Goal: Task Accomplishment & Management: Complete application form

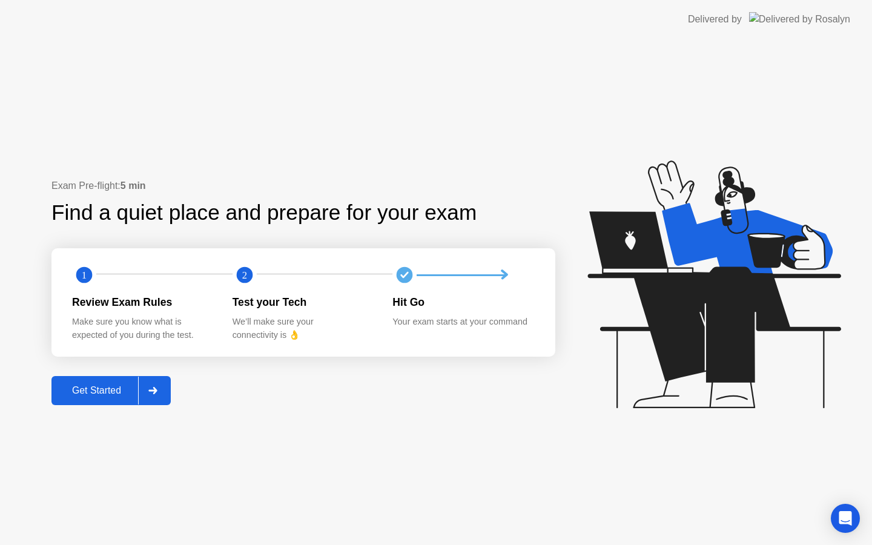
click at [99, 399] on button "Get Started" at bounding box center [110, 390] width 119 height 29
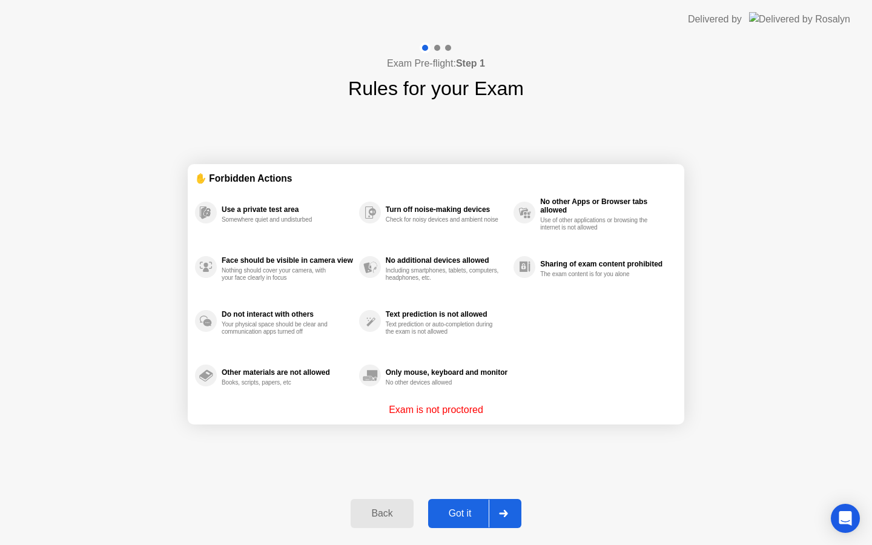
click at [456, 521] on button "Got it" at bounding box center [474, 513] width 93 height 29
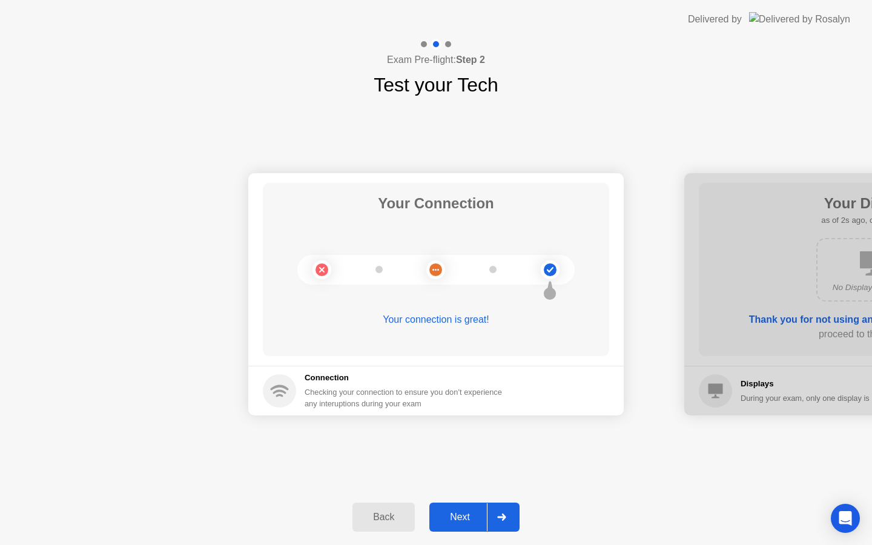
click at [461, 514] on div "Next" at bounding box center [460, 517] width 54 height 11
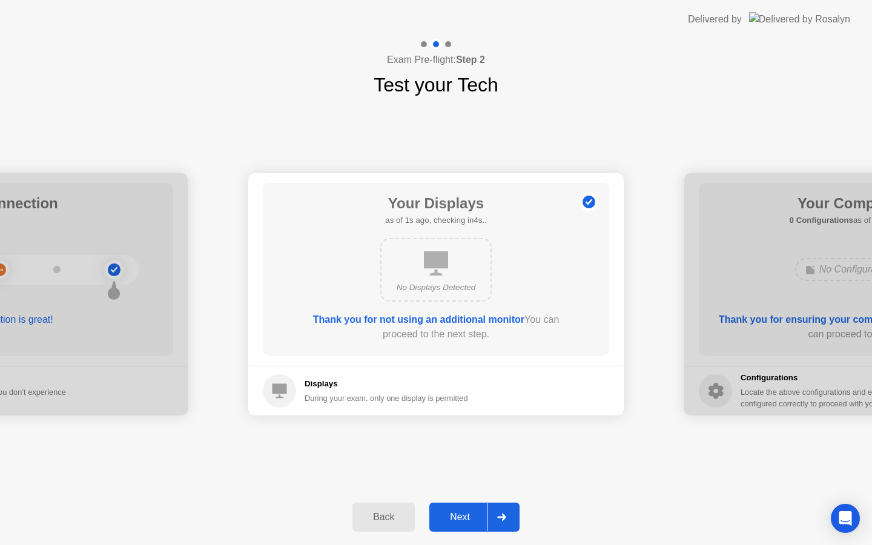
click at [461, 514] on div "Next" at bounding box center [460, 517] width 54 height 11
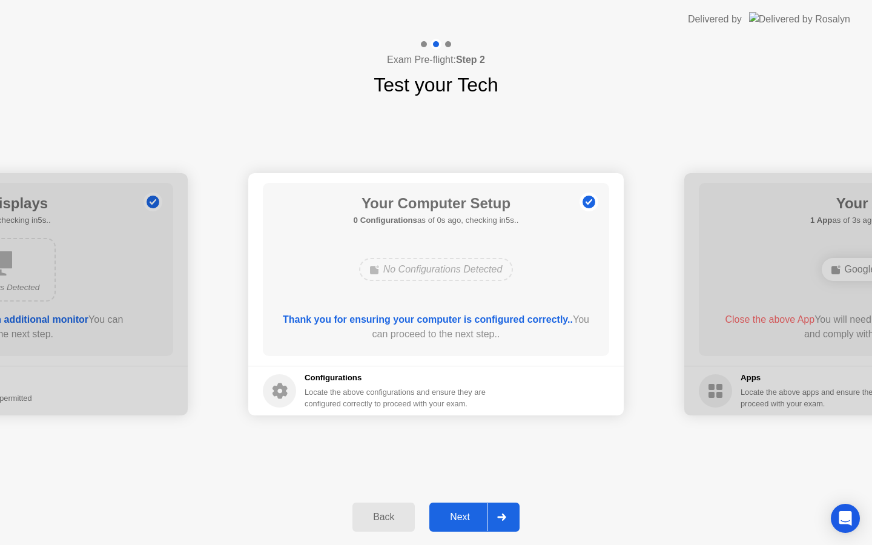
click at [461, 514] on div "Next" at bounding box center [460, 517] width 54 height 11
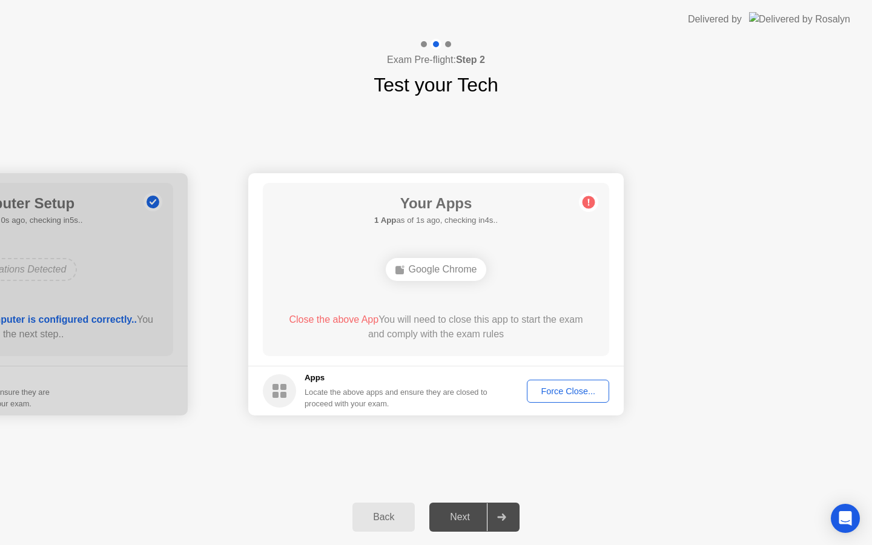
click at [560, 399] on button "Force Close..." at bounding box center [568, 391] width 82 height 23
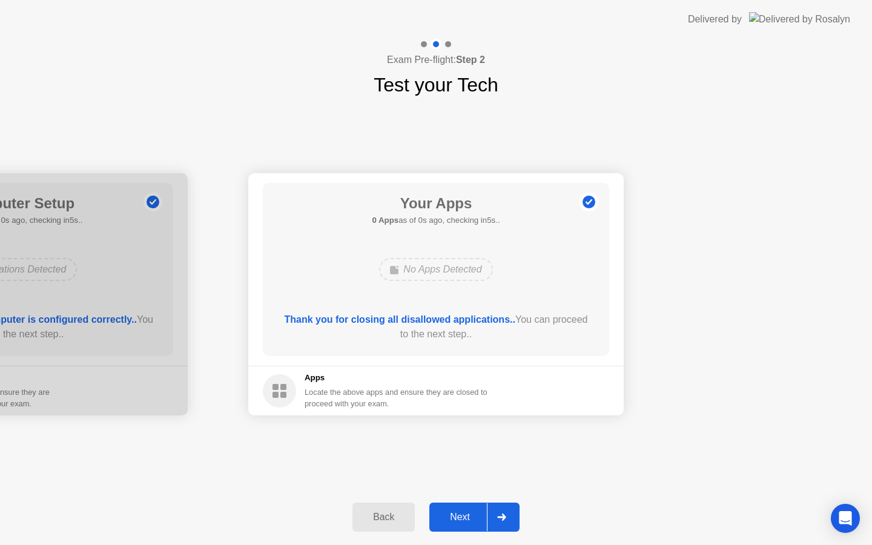
click at [462, 512] on div "Next" at bounding box center [460, 517] width 54 height 11
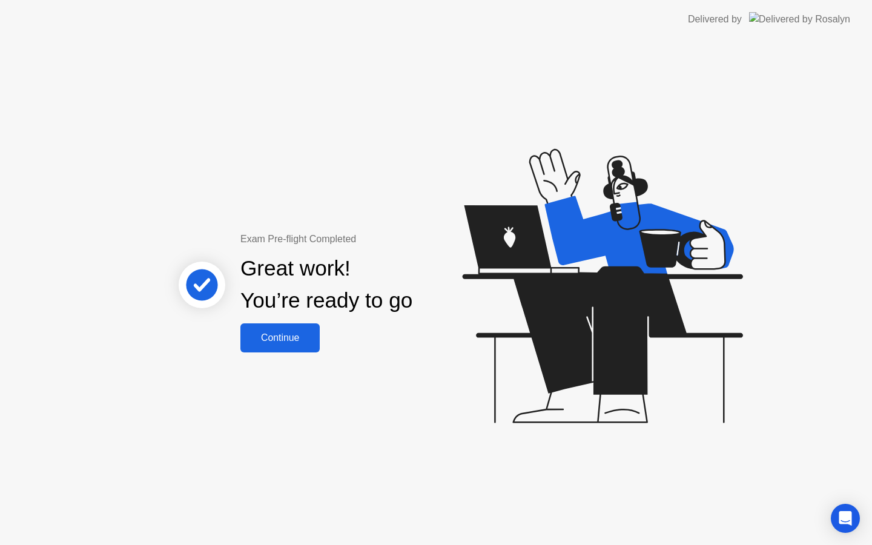
click at [293, 340] on div "Continue" at bounding box center [280, 337] width 72 height 11
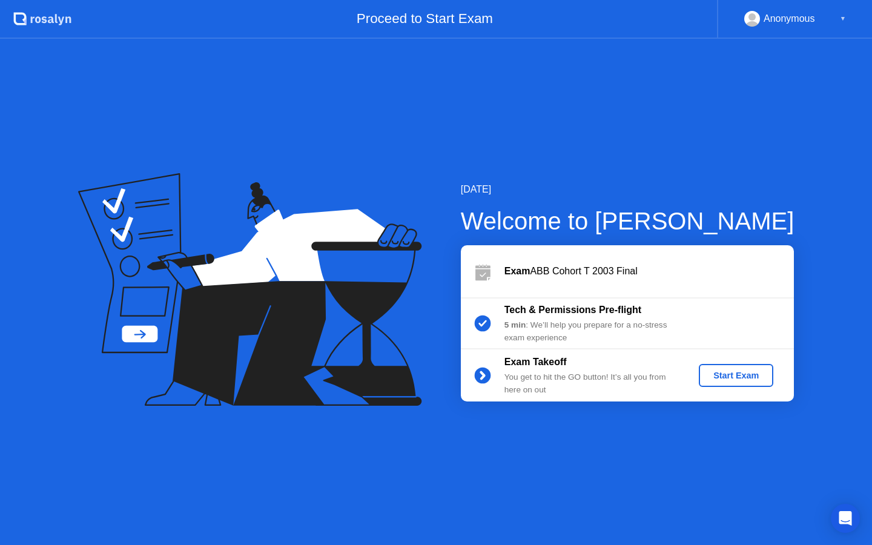
click at [763, 380] on div "Start Exam" at bounding box center [736, 376] width 65 height 10
